Goal: Task Accomplishment & Management: Complete application form

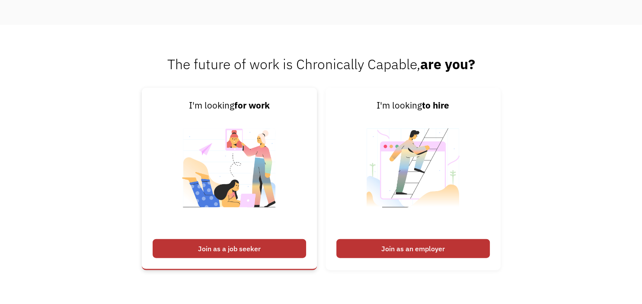
scroll to position [1963, 0]
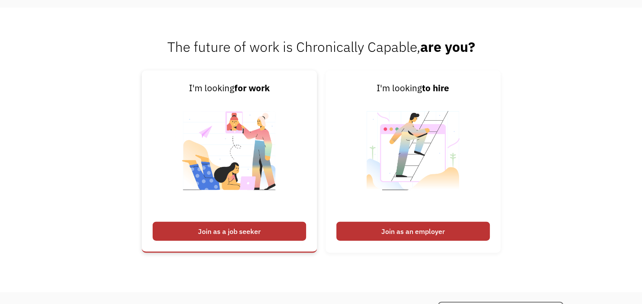
click at [250, 238] on div "Join as a job seeker" at bounding box center [229, 231] width 153 height 19
click at [238, 241] on div "Join as a job seeker" at bounding box center [229, 231] width 153 height 19
click at [216, 241] on div "Join as a job seeker" at bounding box center [229, 231] width 153 height 19
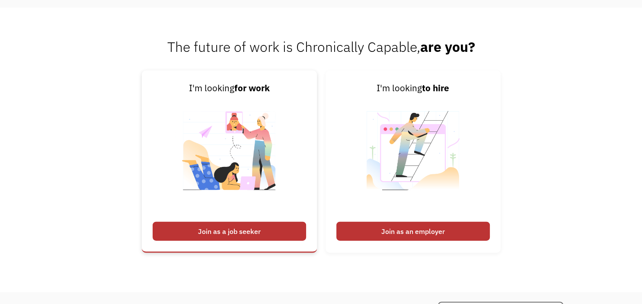
click at [216, 241] on div "Join as a job seeker" at bounding box center [229, 231] width 153 height 19
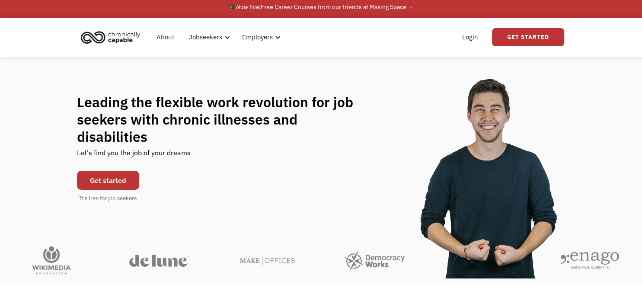
scroll to position [0, 0]
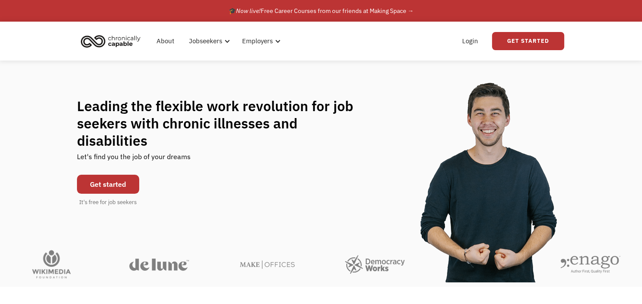
click at [102, 175] on link "Get started" at bounding box center [108, 184] width 62 height 19
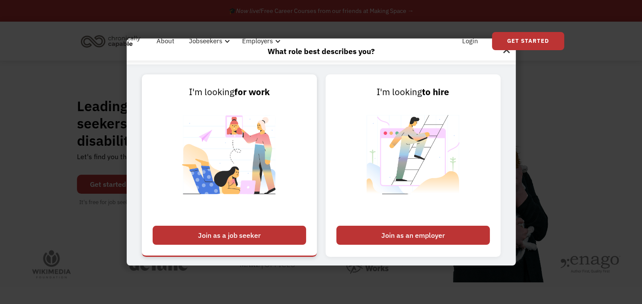
click at [204, 234] on div "Join as a job seeker" at bounding box center [229, 235] width 153 height 19
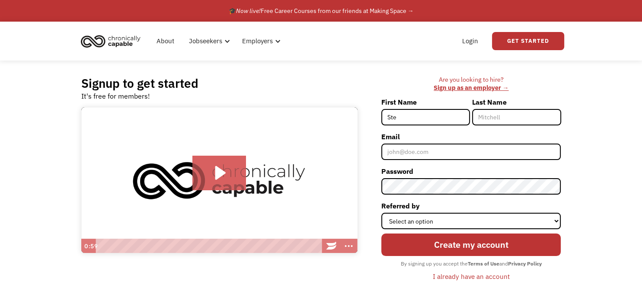
type input "[PERSON_NAME]"
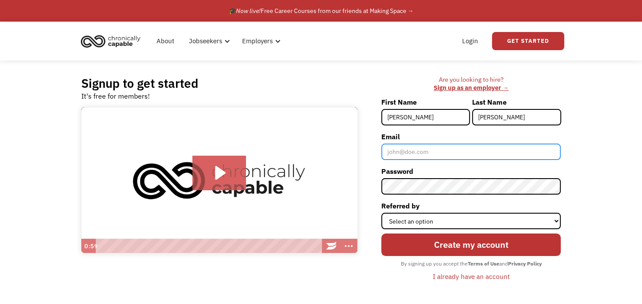
type input "[EMAIL_ADDRESS][DOMAIN_NAME]"
click at [402, 151] on input "[EMAIL_ADDRESS][DOMAIN_NAME]" at bounding box center [470, 152] width 179 height 16
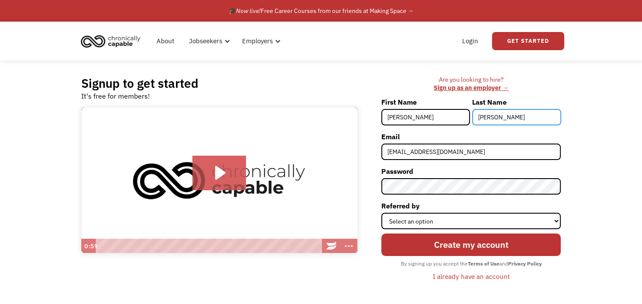
drag, startPoint x: 499, startPoint y: 118, endPoint x: 478, endPoint y: 116, distance: 21.3
click at [478, 116] on input "[PERSON_NAME]" at bounding box center [516, 117] width 89 height 16
type input "[PERSON_NAME]"
click at [597, 115] on div "Signup to get started It's free for members! Click for sound @keyframes VOLUME_…" at bounding box center [321, 183] width 642 height 245
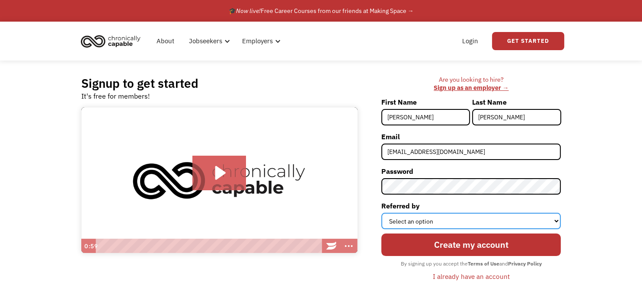
click at [559, 217] on select "Select an option Instagram Facebook Twitter Search Engine News Article Word of …" at bounding box center [470, 221] width 179 height 16
select select "News Article"
click option "News Article" at bounding box center [0, 0] width 0 height 0
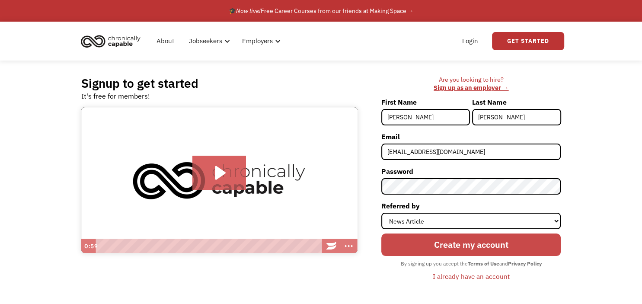
click at [528, 243] on input "Create my account" at bounding box center [470, 244] width 179 height 22
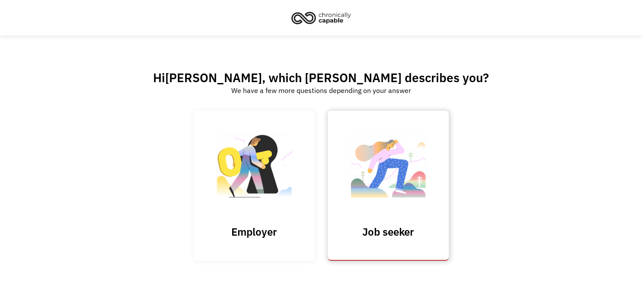
click at [424, 193] on img at bounding box center [388, 170] width 86 height 84
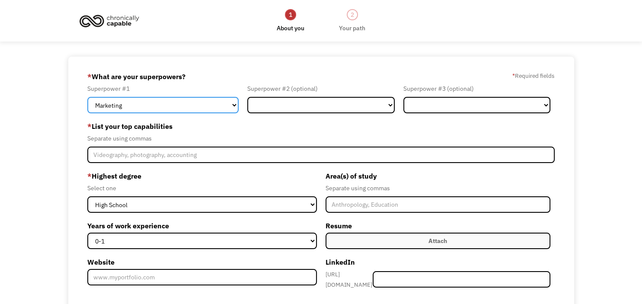
click at [87, 97] on select "Marketing Human Resources Finance Technology Operations Sales Industrial & Manu…" at bounding box center [162, 105] width 151 height 16
select select "Customer Service"
click option "Customer Service" at bounding box center [0, 0] width 0 height 0
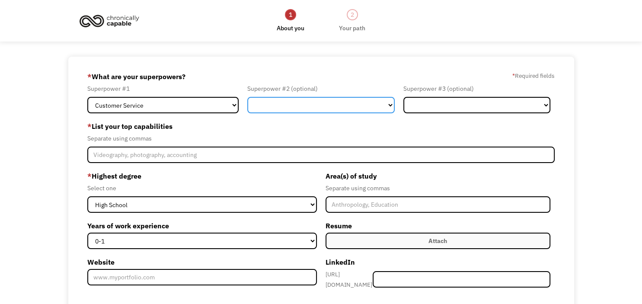
click at [247, 97] on select "Marketing Human Resources Finance Technology Operations Sales Industrial & Manu…" at bounding box center [320, 105] width 147 height 16
select select "Other"
click option "Other" at bounding box center [0, 0] width 0 height 0
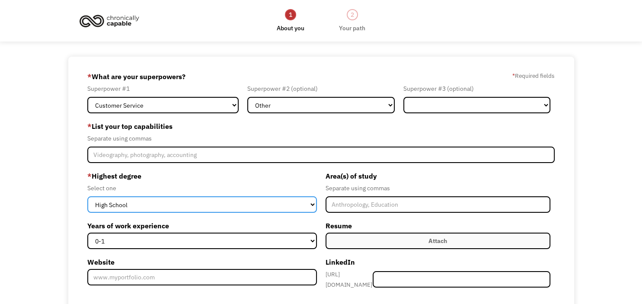
click at [87, 196] on select "High School Associates Bachelors Master's PhD" at bounding box center [201, 204] width 229 height 16
select select "bachelors"
click option "Bachelors" at bounding box center [0, 0] width 0 height 0
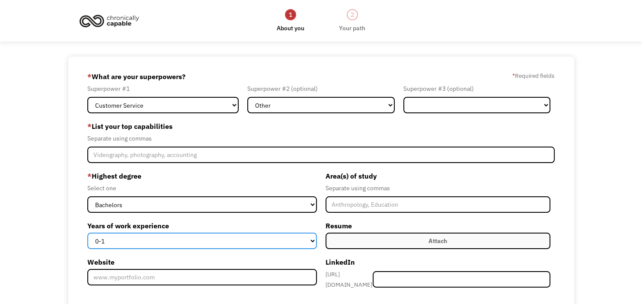
click at [87, 233] on select "0-1 2-4 5-10 11-15 15+" at bounding box center [201, 241] width 229 height 16
select select "5-10"
click option "5-10" at bounding box center [0, 0] width 0 height 0
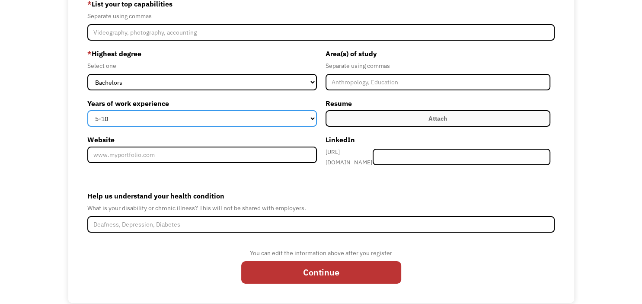
scroll to position [137, 0]
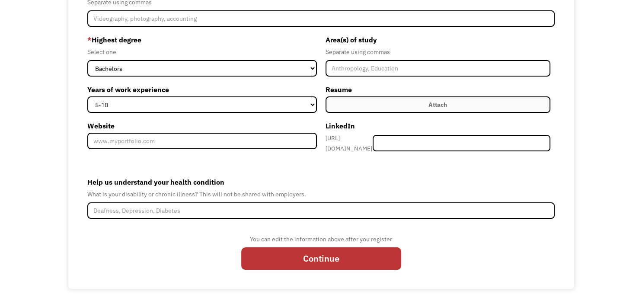
click at [422, 102] on label "Attach" at bounding box center [438, 104] width 225 height 16
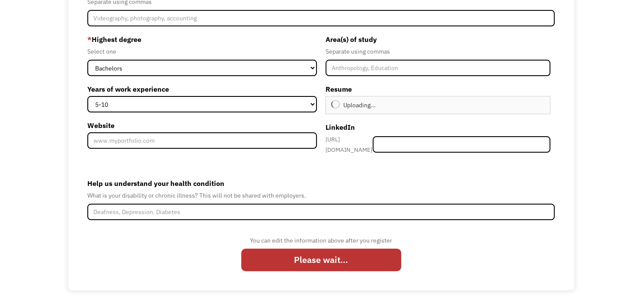
type input "Continue"
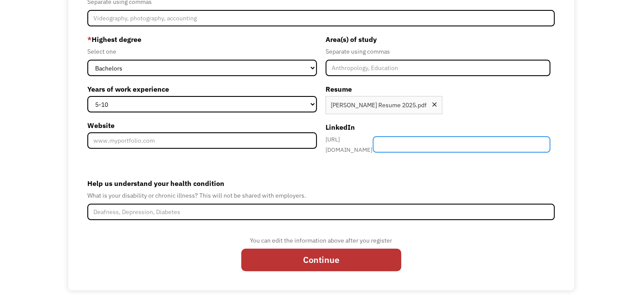
click at [419, 150] on input "Member-Create-Step1" at bounding box center [462, 144] width 178 height 16
paste input "www.linkedin.com/in/stephanie-soisson-83a09990"
type input "www.linkedin.com/in/stephanie-soisson-83a09990"
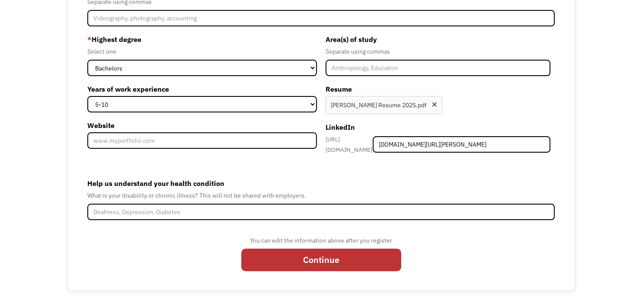
click at [613, 131] on div "68e1d260f9bc49e4ad80a08f skbishop360@gmail.com Stephanie Soisson News Article *…" at bounding box center [321, 105] width 642 height 370
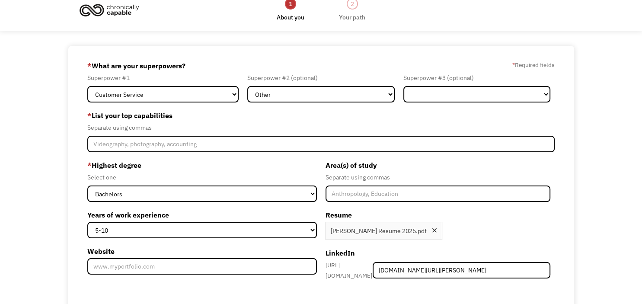
scroll to position [57, 0]
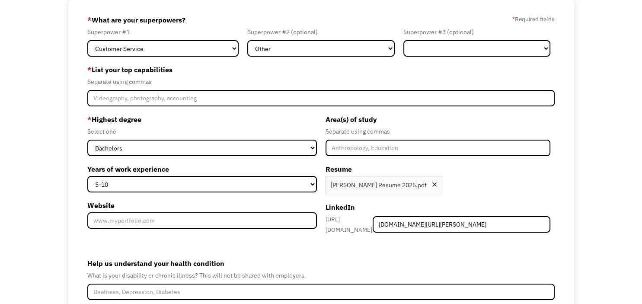
click at [596, 193] on div "68e1d260f9bc49e4ad80a08f skbishop360@gmail.com Stephanie Soisson News Article *…" at bounding box center [321, 185] width 642 height 370
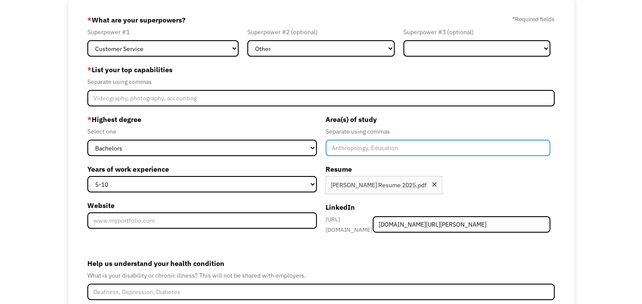
click at [461, 150] on input "Member-Create-Step1" at bounding box center [438, 148] width 225 height 16
type input "Clinical Psychology"
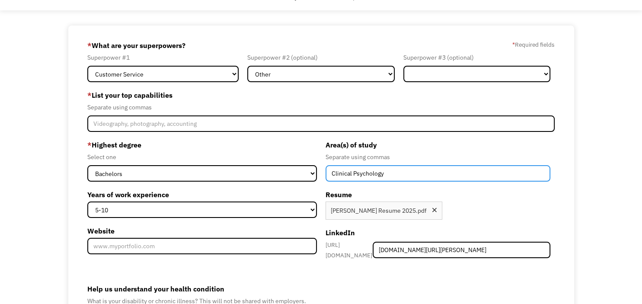
scroll to position [45, 0]
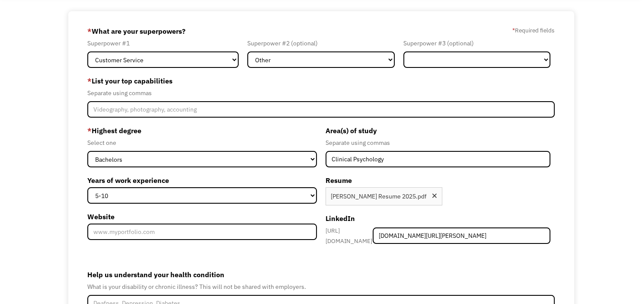
click at [597, 106] on div "68e1d260f9bc49e4ad80a08f skbishop360@gmail.com Stephanie Soisson News Article *…" at bounding box center [321, 196] width 642 height 370
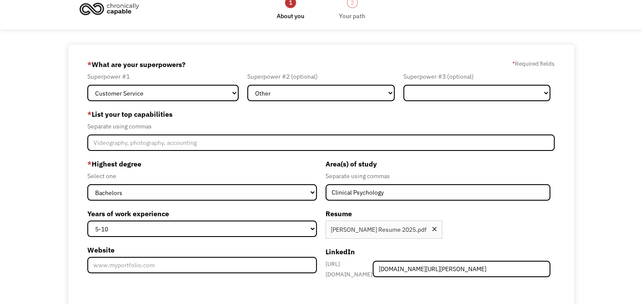
scroll to position [0, 0]
